Goal: Task Accomplishment & Management: Manage account settings

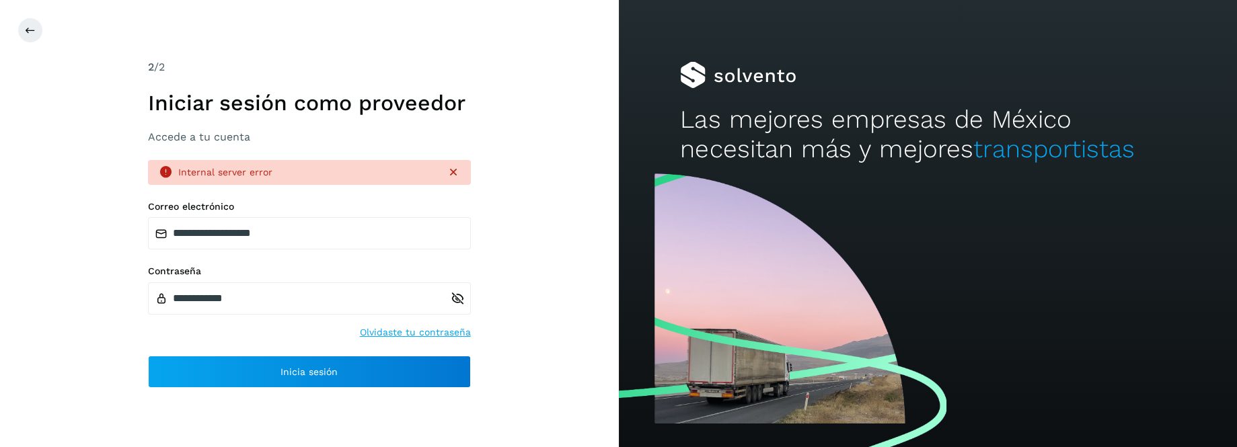
click at [456, 295] on icon at bounding box center [458, 299] width 14 height 14
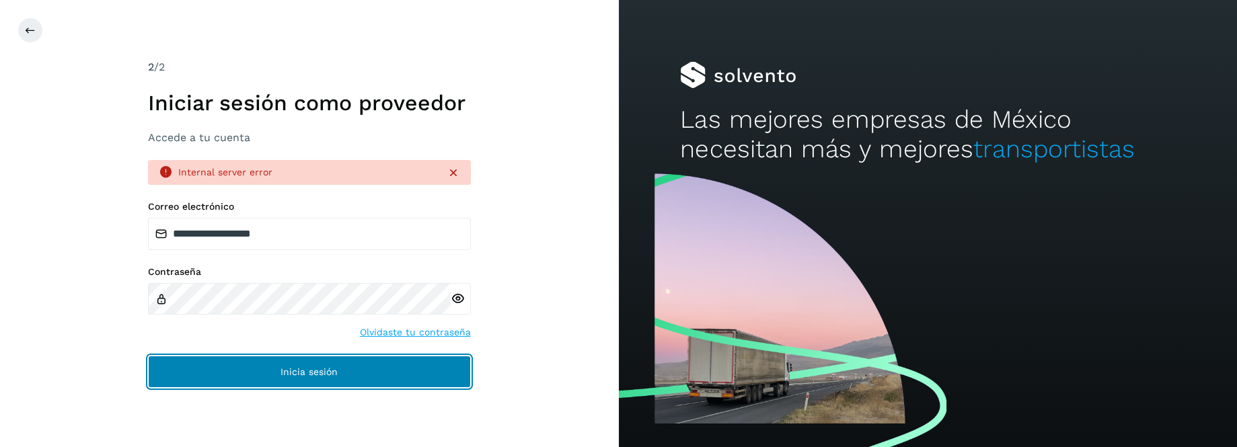
click at [231, 375] on button "Inicia sesión" at bounding box center [309, 372] width 323 height 32
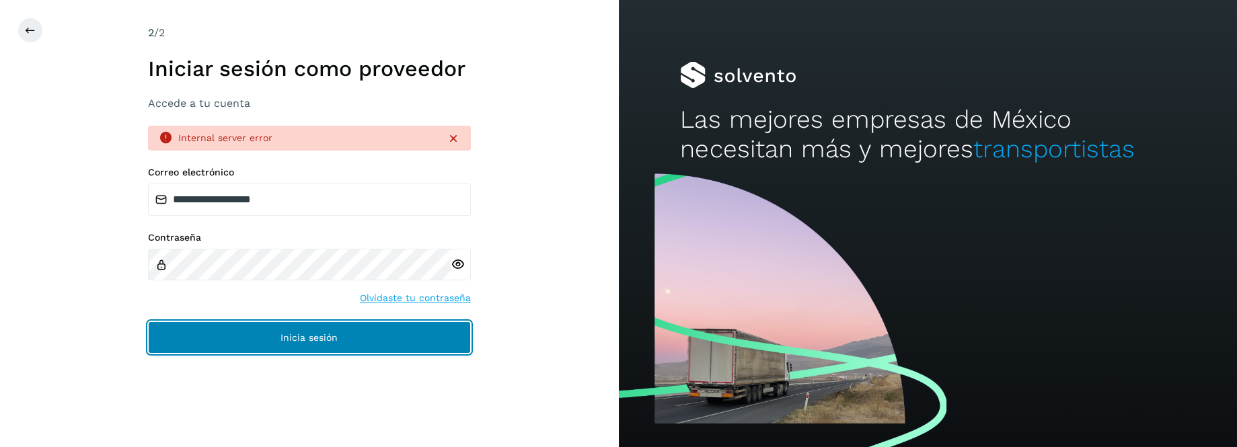
click at [264, 340] on button "Inicia sesión" at bounding box center [309, 338] width 323 height 32
click at [285, 335] on span "Inicia sesión" at bounding box center [308, 337] width 57 height 9
click at [248, 338] on button "Inicia sesión" at bounding box center [309, 338] width 323 height 32
click at [238, 335] on button "Inicia sesión" at bounding box center [309, 338] width 323 height 32
